Goal: Information Seeking & Learning: Learn about a topic

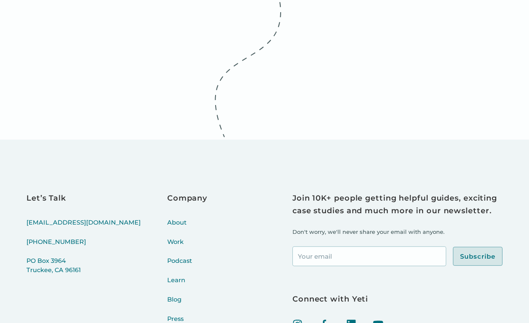
scroll to position [687, 0]
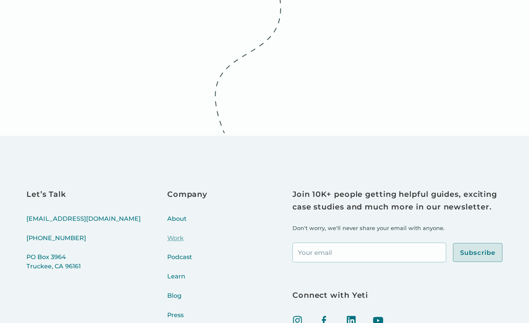
click at [167, 237] on link "Work" at bounding box center [187, 243] width 40 height 19
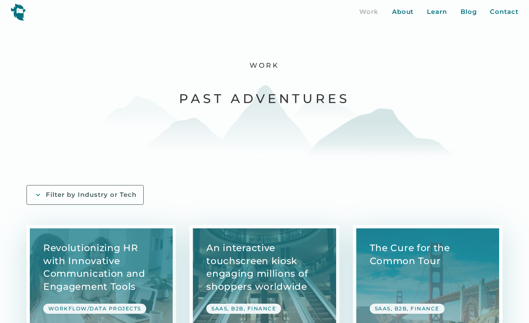
click at [70, 197] on div "Filter by Industry or Tech" at bounding box center [91, 194] width 91 height 9
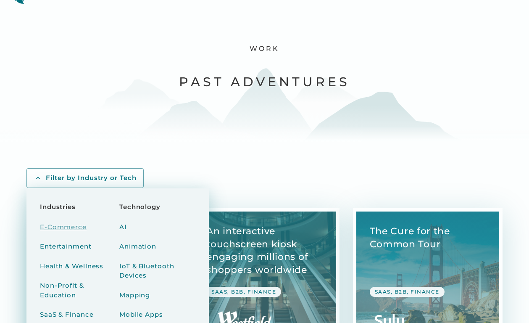
scroll to position [21, 0]
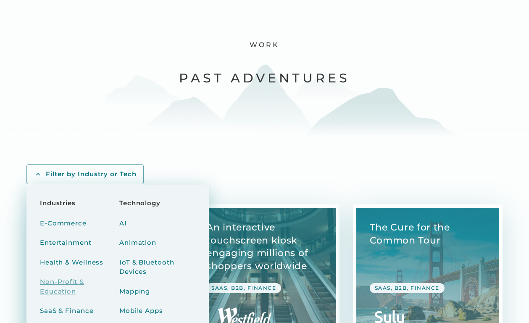
click at [60, 284] on div "Non-Profit & Education" at bounding box center [78, 286] width 76 height 19
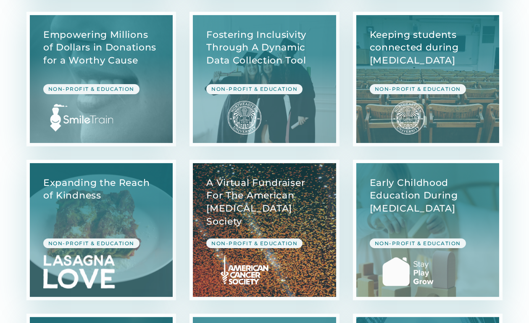
scroll to position [387, 0]
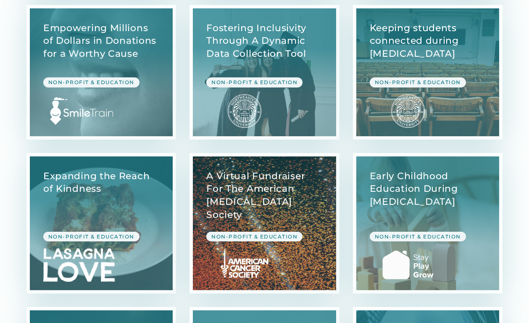
click at [295, 250] on link "View Case Study" at bounding box center [264, 223] width 143 height 134
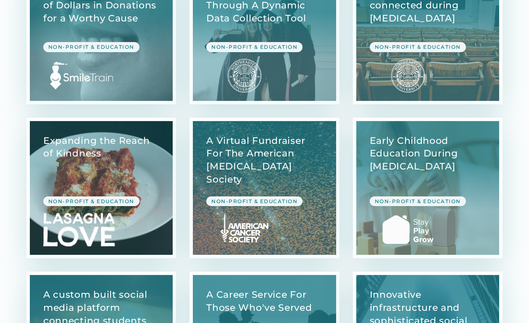
scroll to position [0, 0]
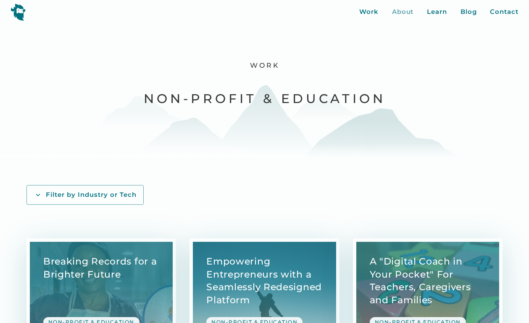
click at [400, 12] on div "About" at bounding box center [403, 12] width 22 height 10
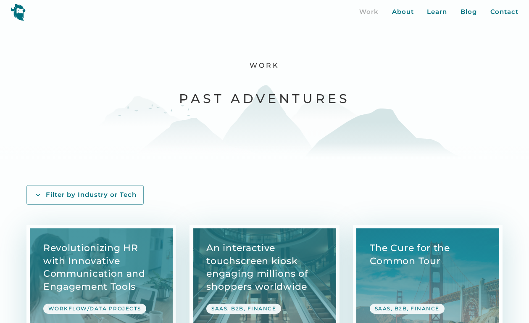
scroll to position [21, 0]
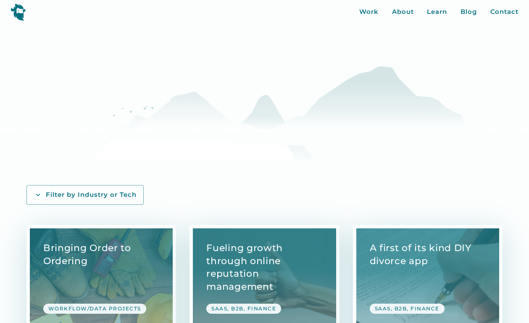
scroll to position [687, 0]
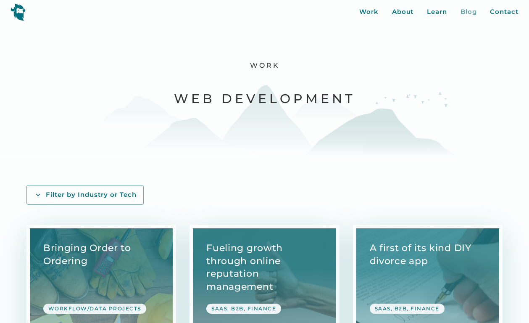
click at [472, 11] on div "Blog" at bounding box center [468, 12] width 16 height 10
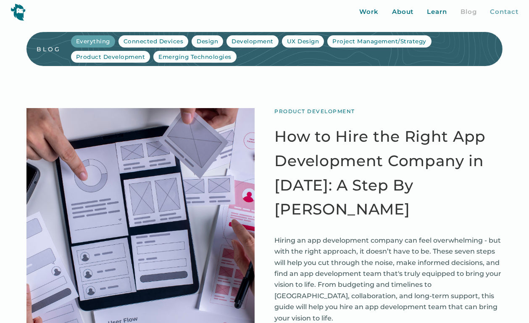
click at [506, 15] on div "Contact" at bounding box center [504, 12] width 28 height 10
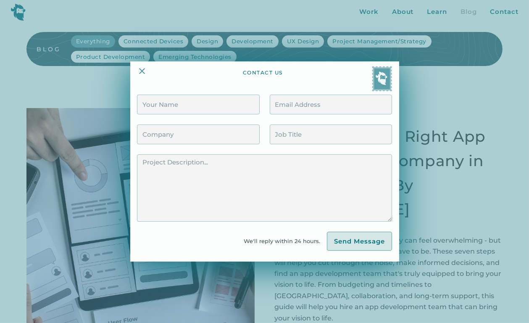
click at [474, 88] on div at bounding box center [264, 161] width 529 height 323
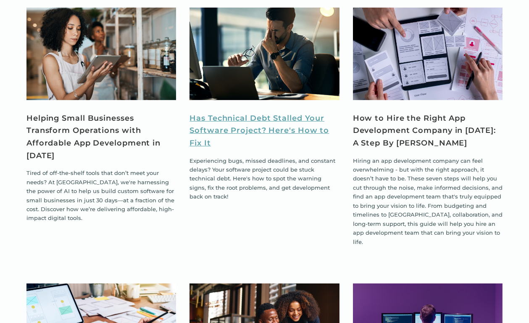
scroll to position [559, 0]
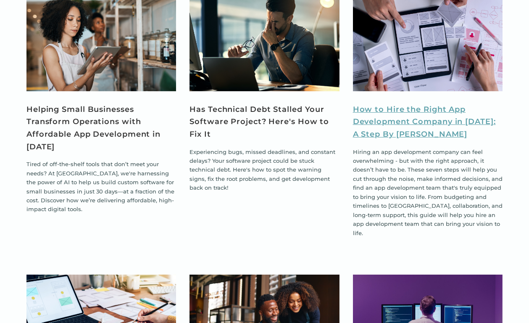
click at [425, 103] on link "How to Hire the Right App Development Company in [DATE]: A Step By [PERSON_NAME]" at bounding box center [428, 121] width 150 height 37
